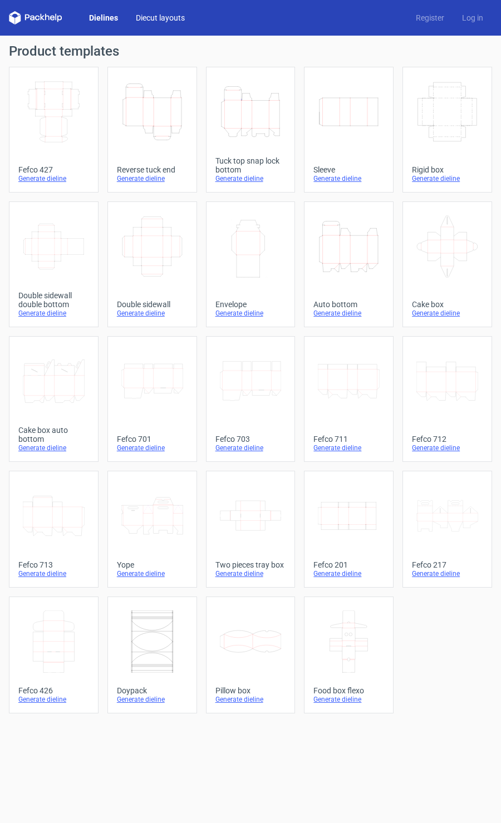
click at [170, 18] on link "Diecut layouts" at bounding box center [160, 17] width 67 height 11
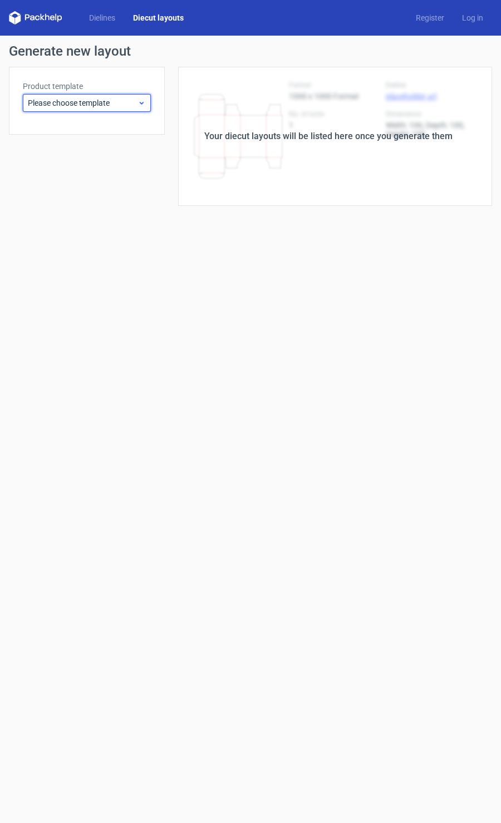
click at [116, 106] on span "Please choose template" at bounding box center [83, 102] width 110 height 11
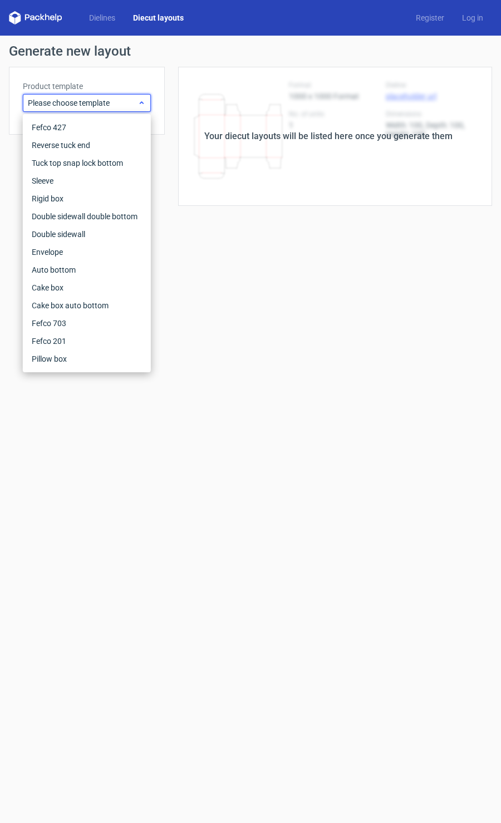
click at [116, 106] on span "Please choose template" at bounding box center [83, 102] width 110 height 11
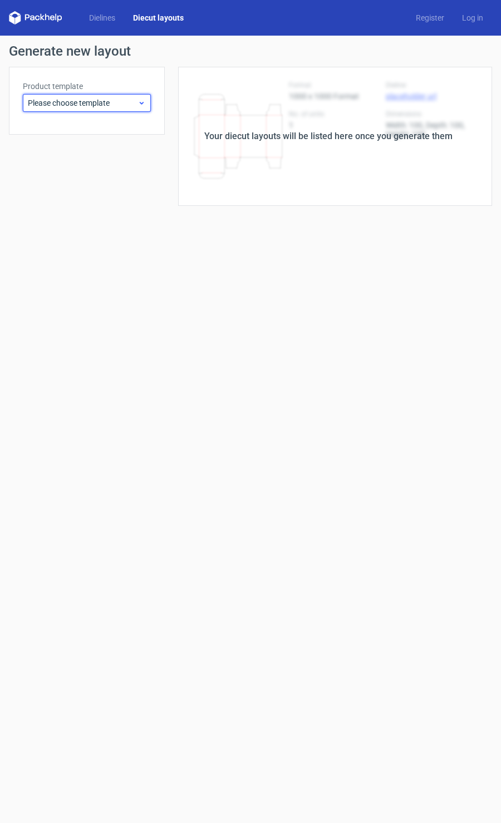
click at [107, 107] on span "Please choose template" at bounding box center [83, 102] width 110 height 11
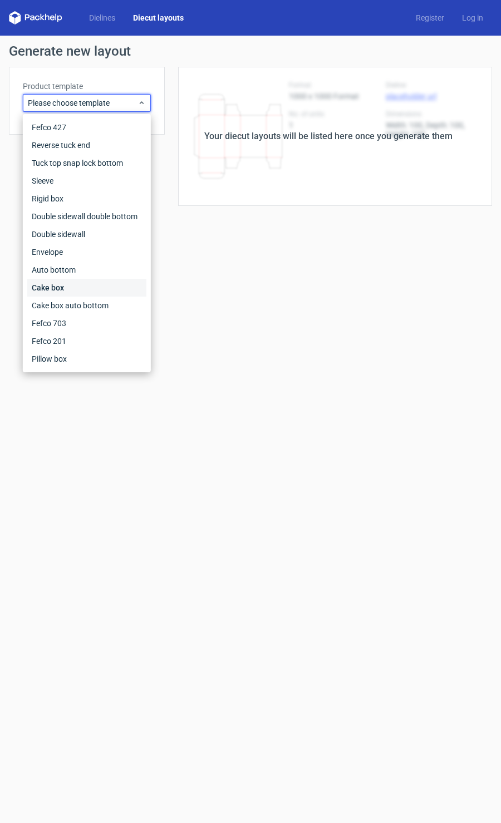
click at [55, 285] on div "Cake box" at bounding box center [86, 288] width 119 height 18
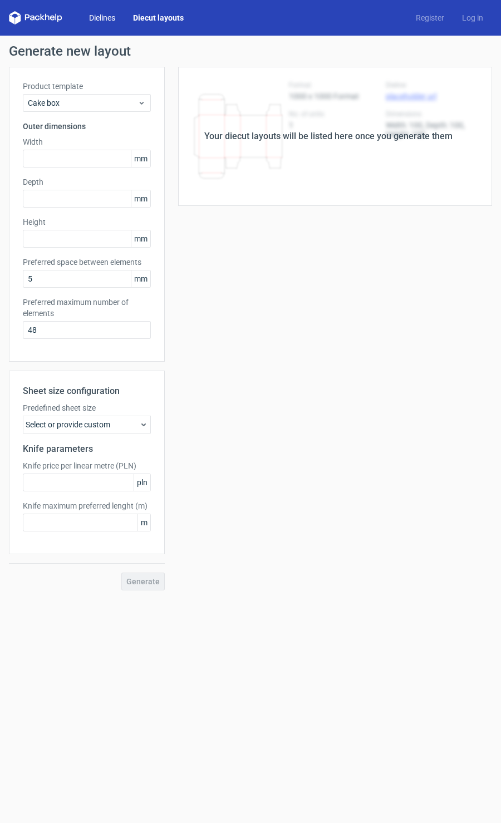
click at [113, 22] on link "Dielines" at bounding box center [102, 17] width 44 height 11
